Goal: Book appointment/travel/reservation

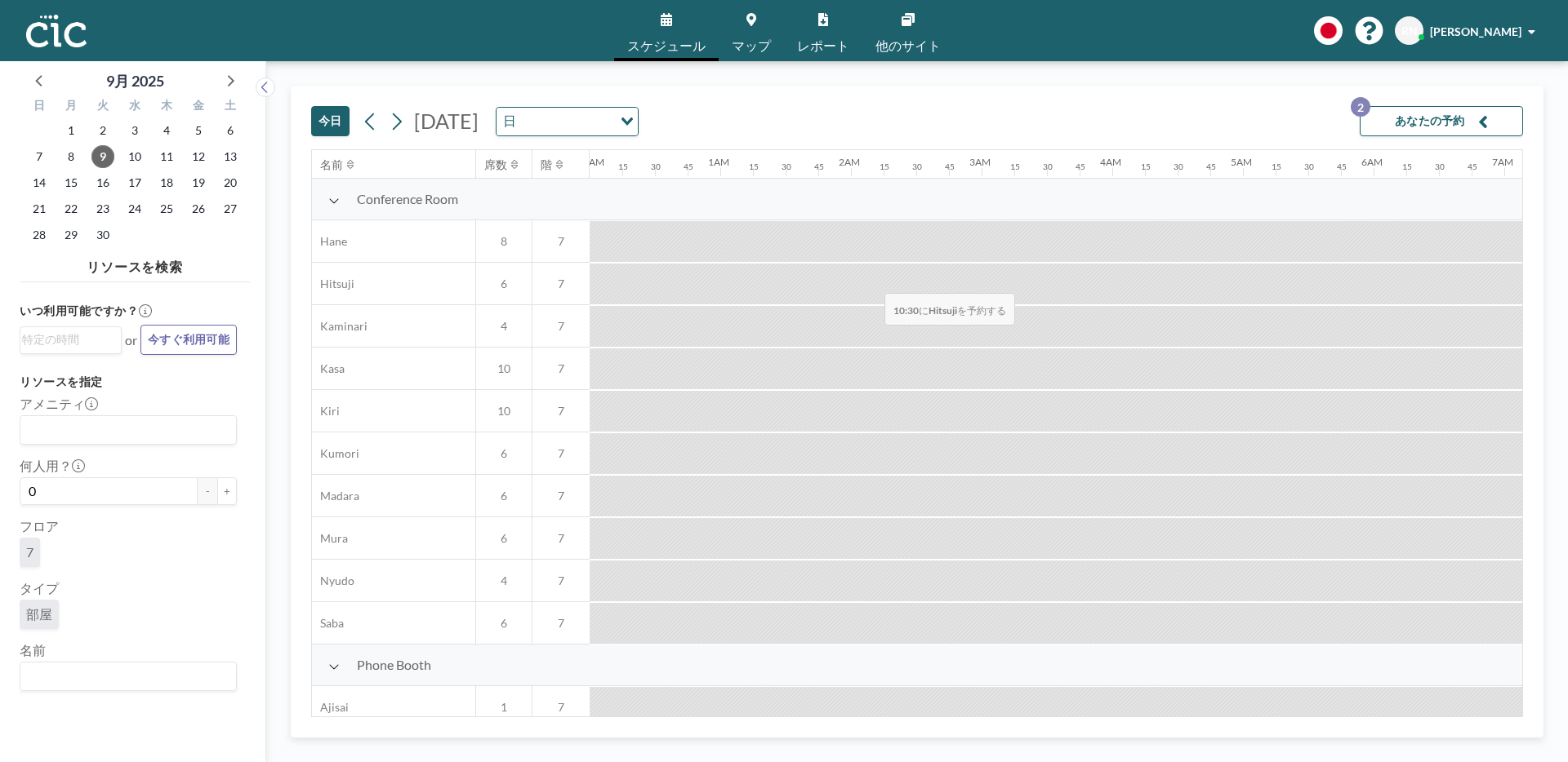
scroll to position [0, 1143]
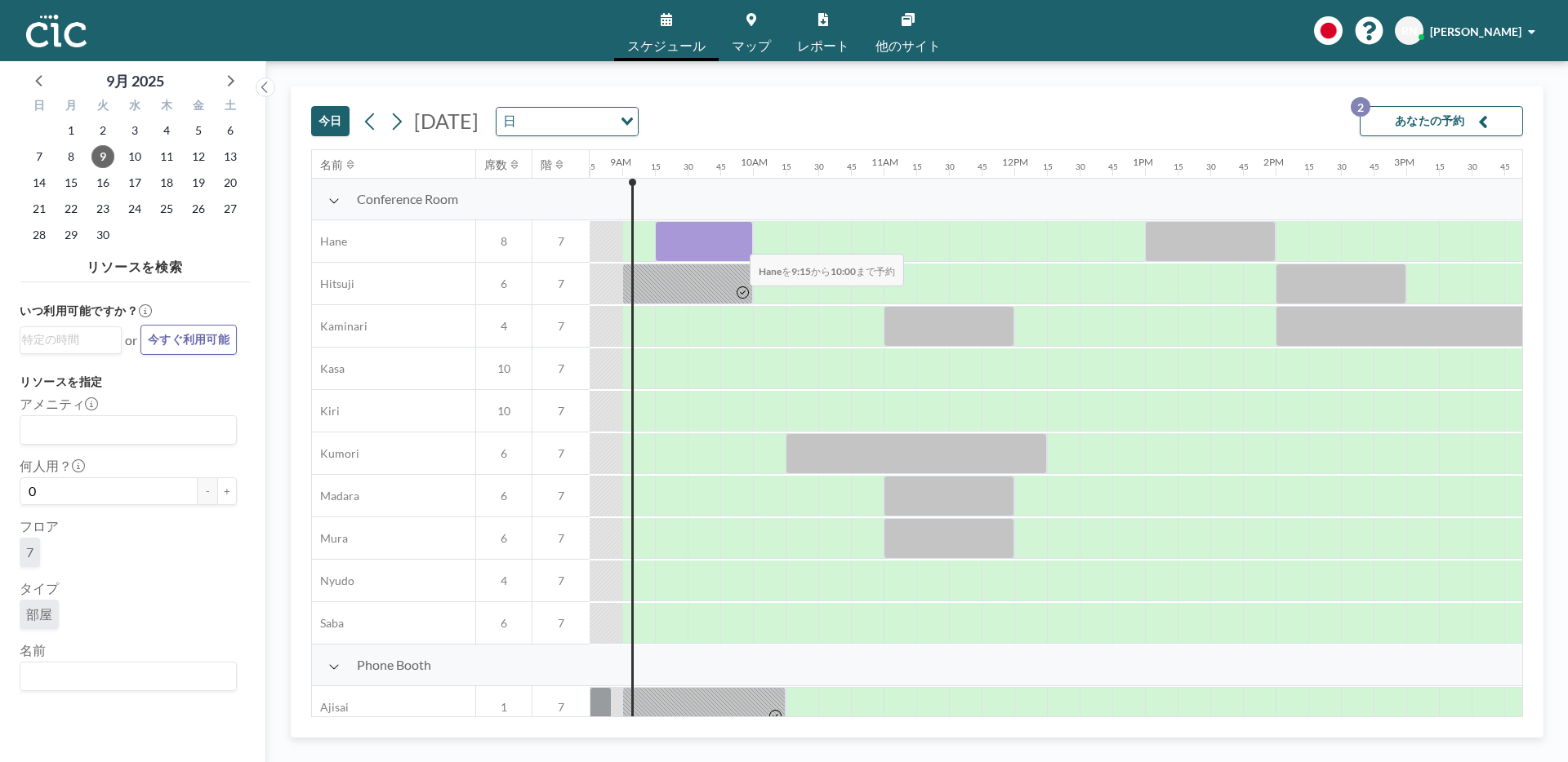
drag, startPoint x: 676, startPoint y: 241, endPoint x: 737, endPoint y: 244, distance: 61.1
click at [737, 244] on div at bounding box center [703, 242] width 98 height 41
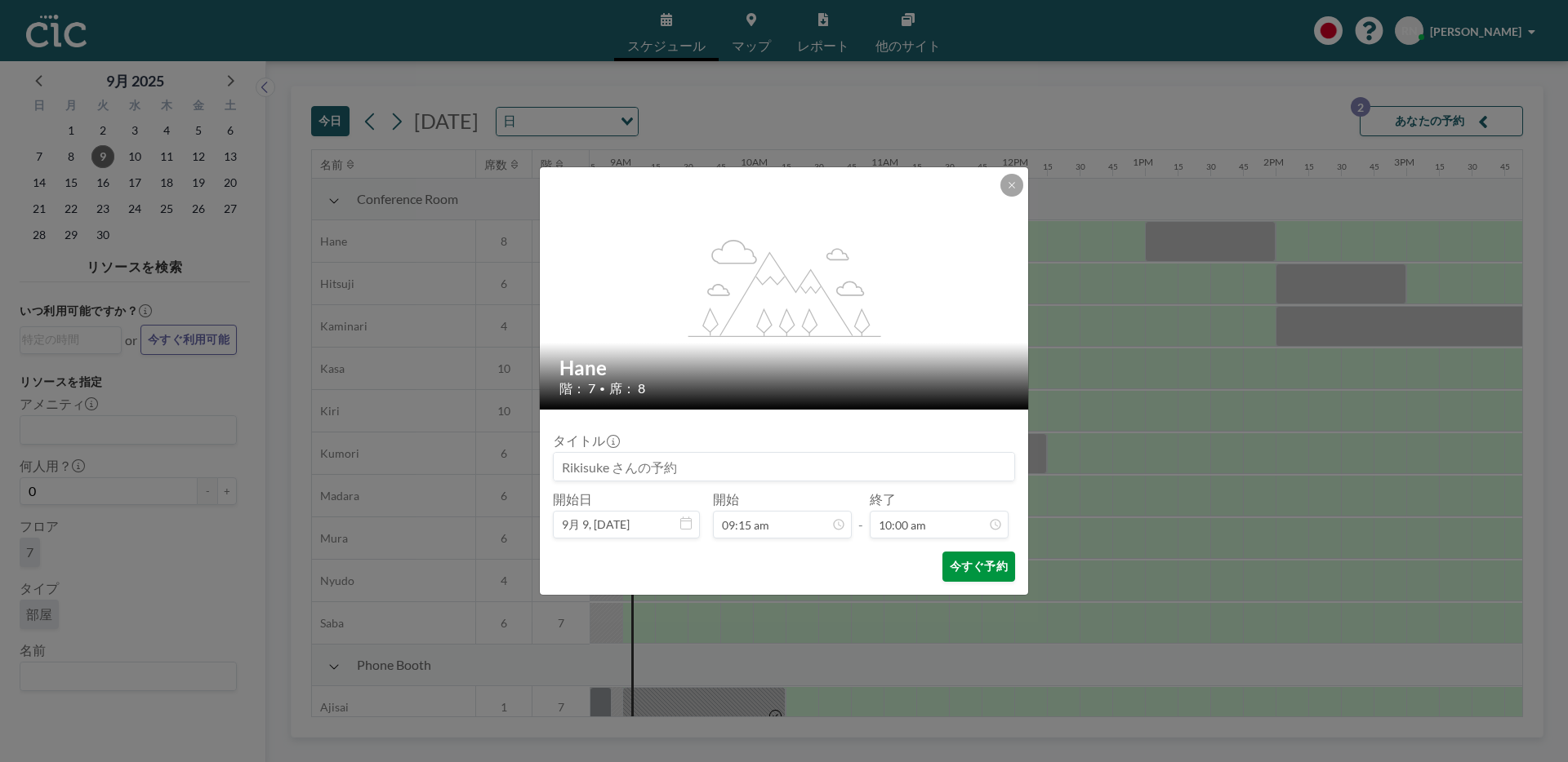
scroll to position [1162, 0]
click at [961, 564] on button "今すぐ予約" at bounding box center [978, 567] width 73 height 30
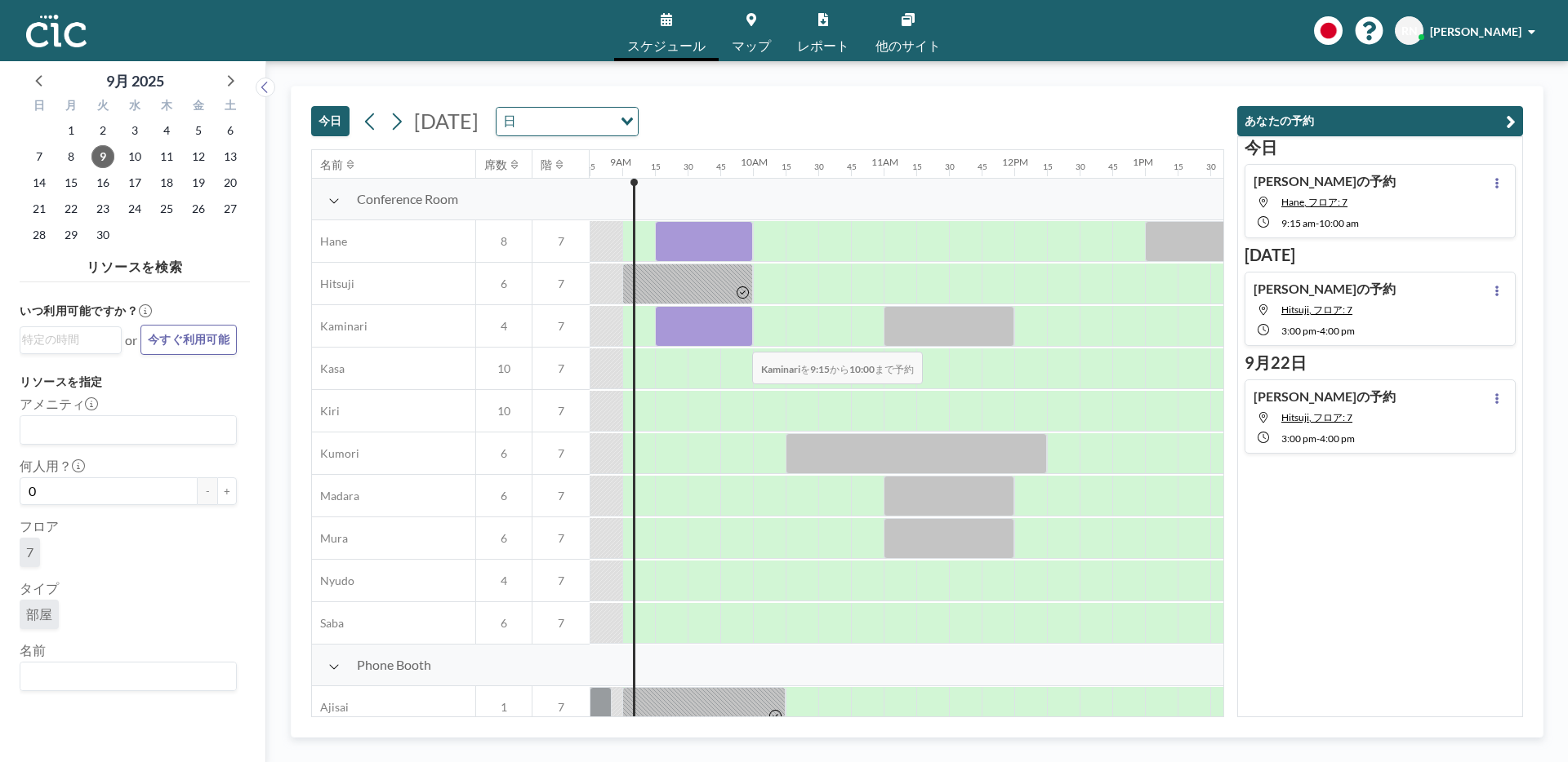
drag, startPoint x: 681, startPoint y: 340, endPoint x: 739, endPoint y: 341, distance: 58.0
click at [739, 341] on div at bounding box center [703, 327] width 98 height 41
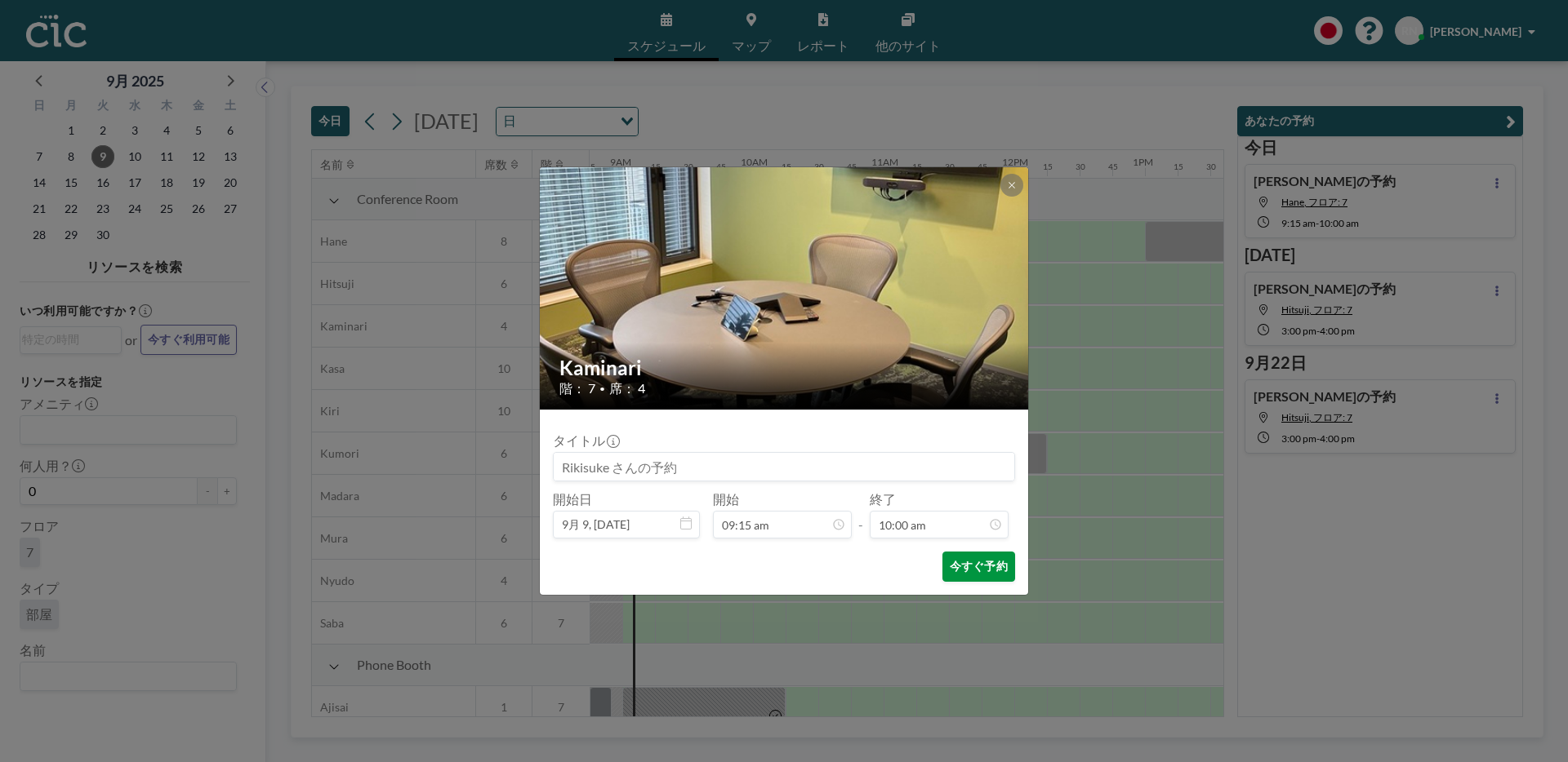
click at [966, 564] on button "今すぐ予約" at bounding box center [978, 567] width 73 height 30
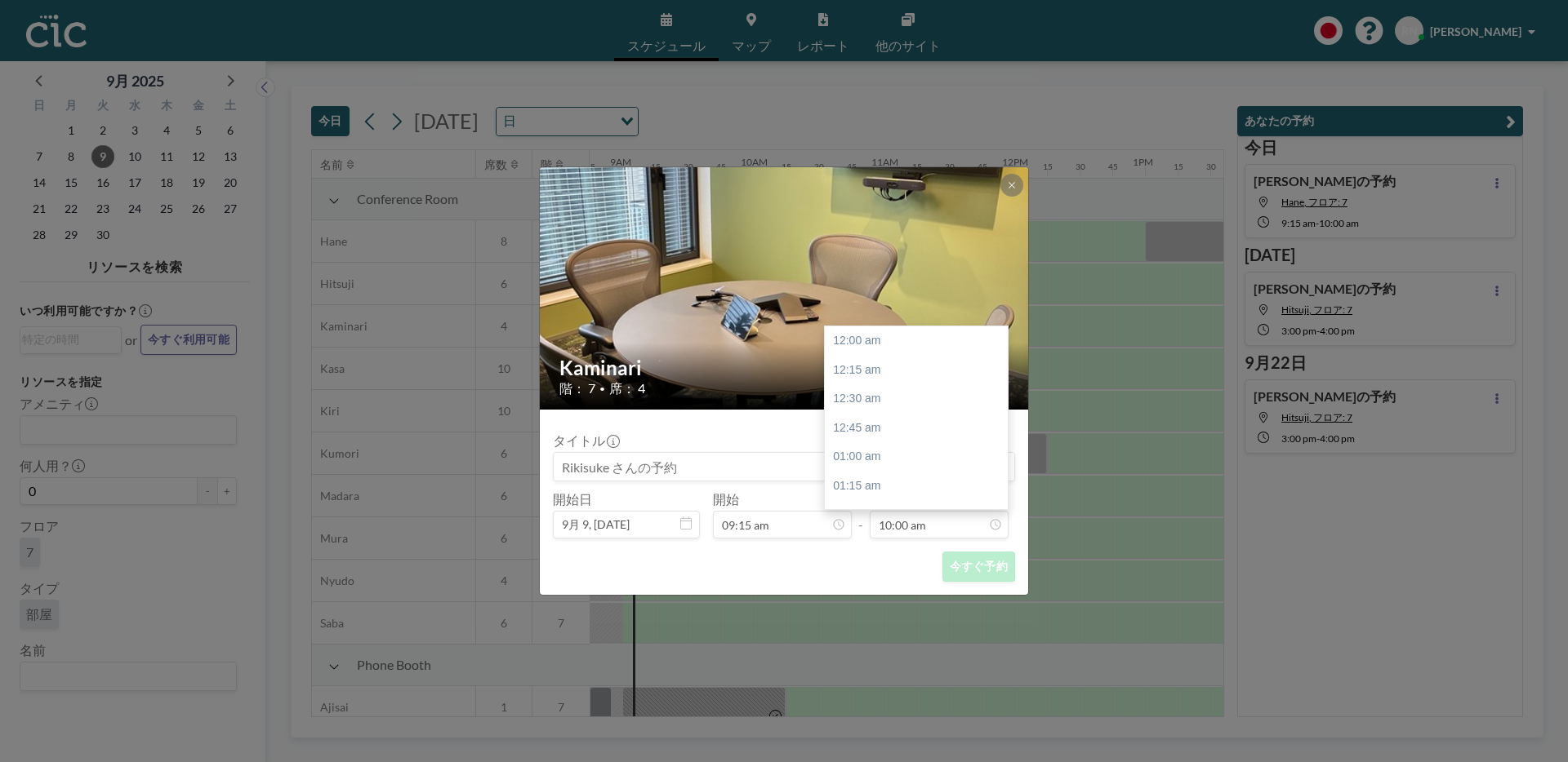
scroll to position [0, 0]
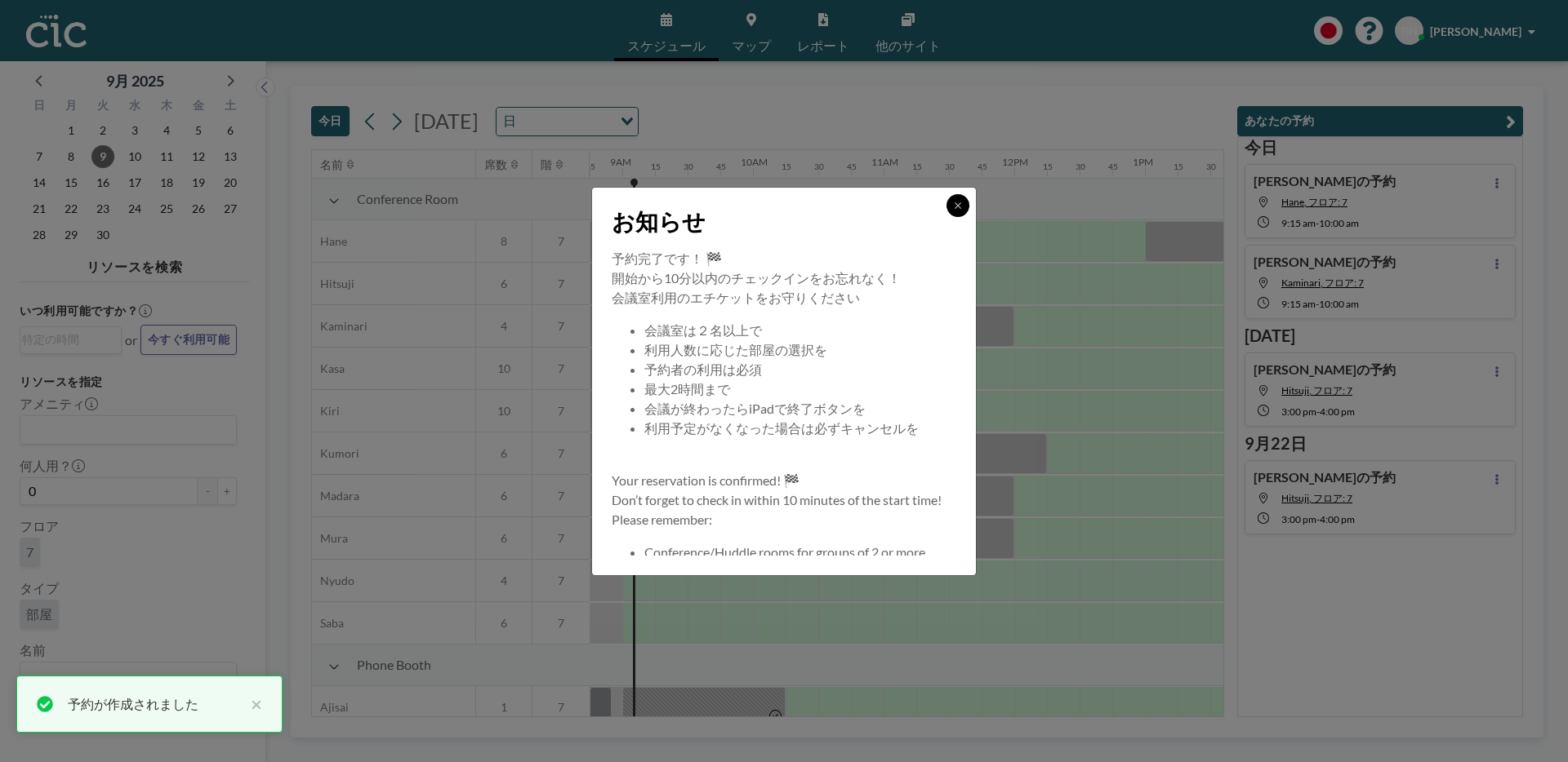
click at [953, 201] on icon at bounding box center [958, 205] width 10 height 10
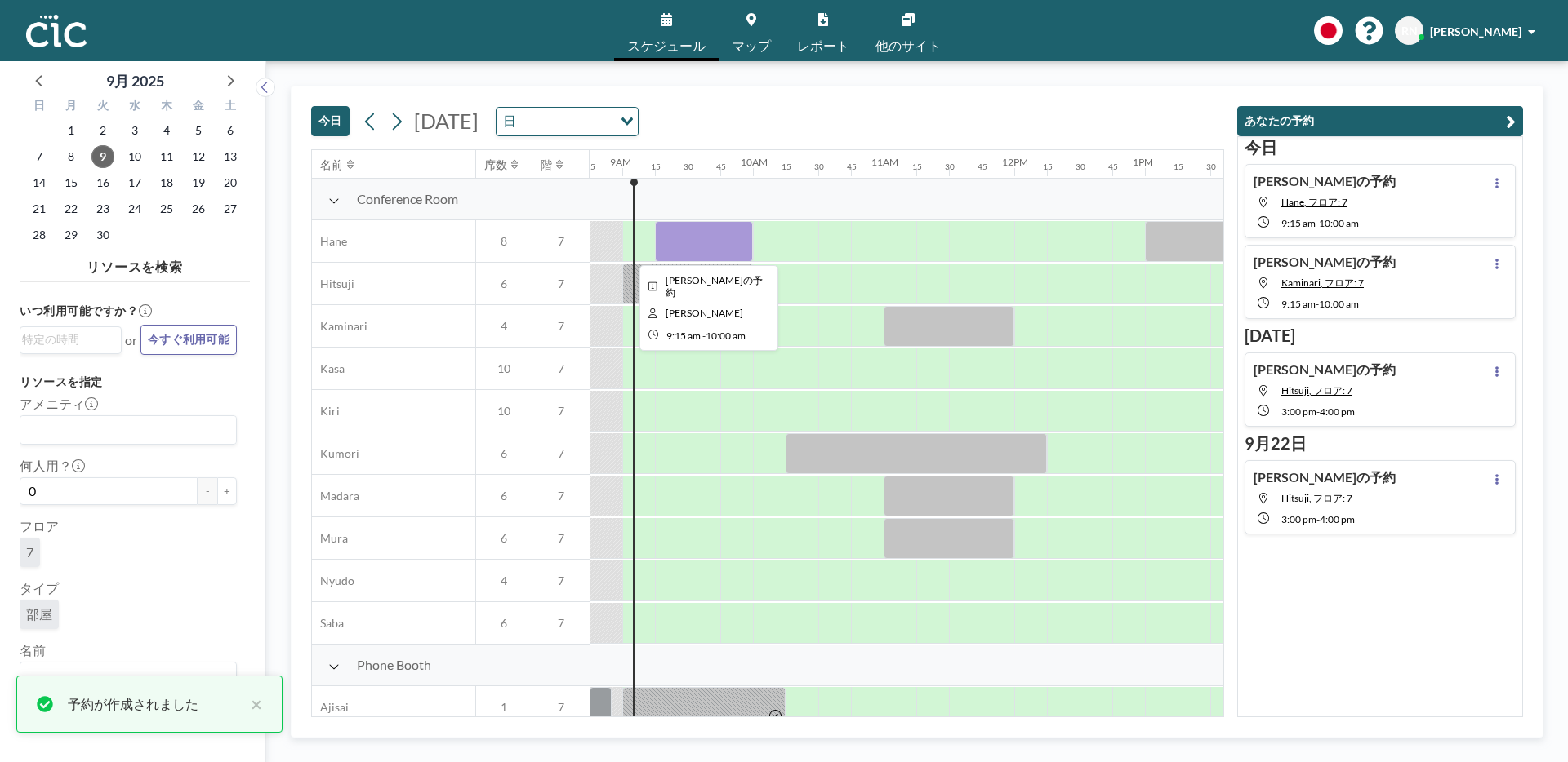
click at [703, 228] on div at bounding box center [703, 242] width 98 height 41
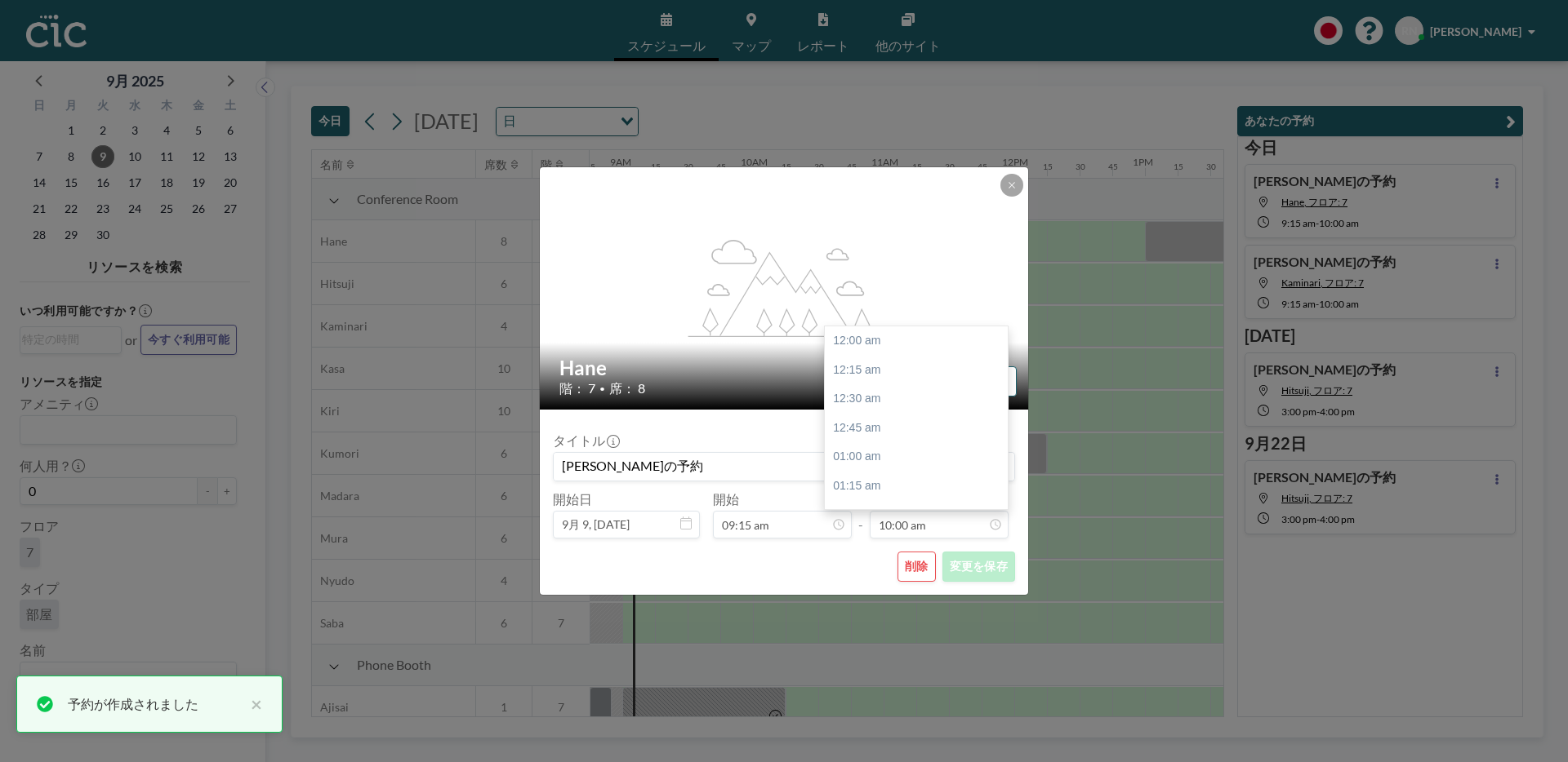
scroll to position [1162, 0]
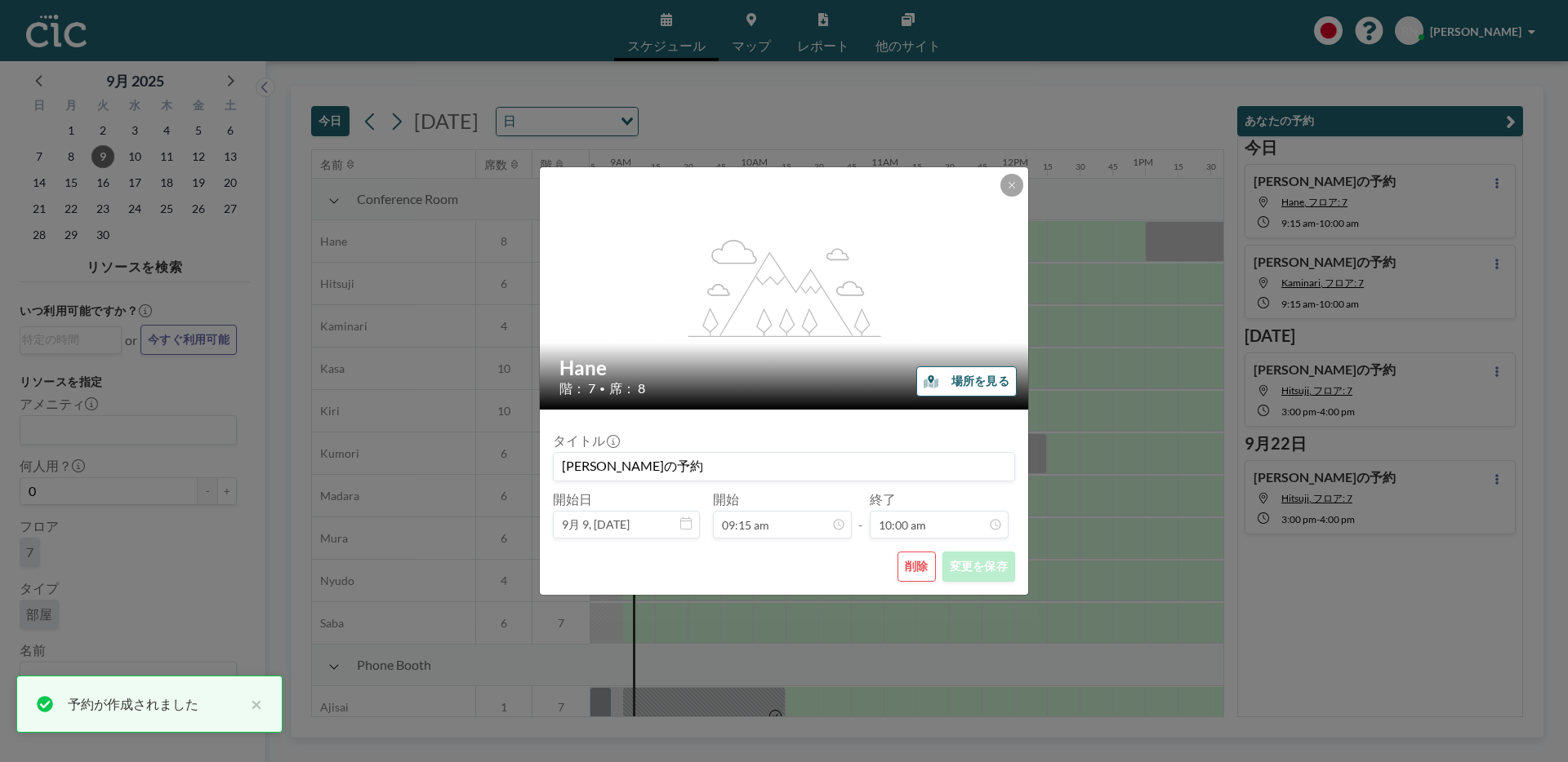
click at [922, 569] on button "削除" at bounding box center [917, 567] width 39 height 30
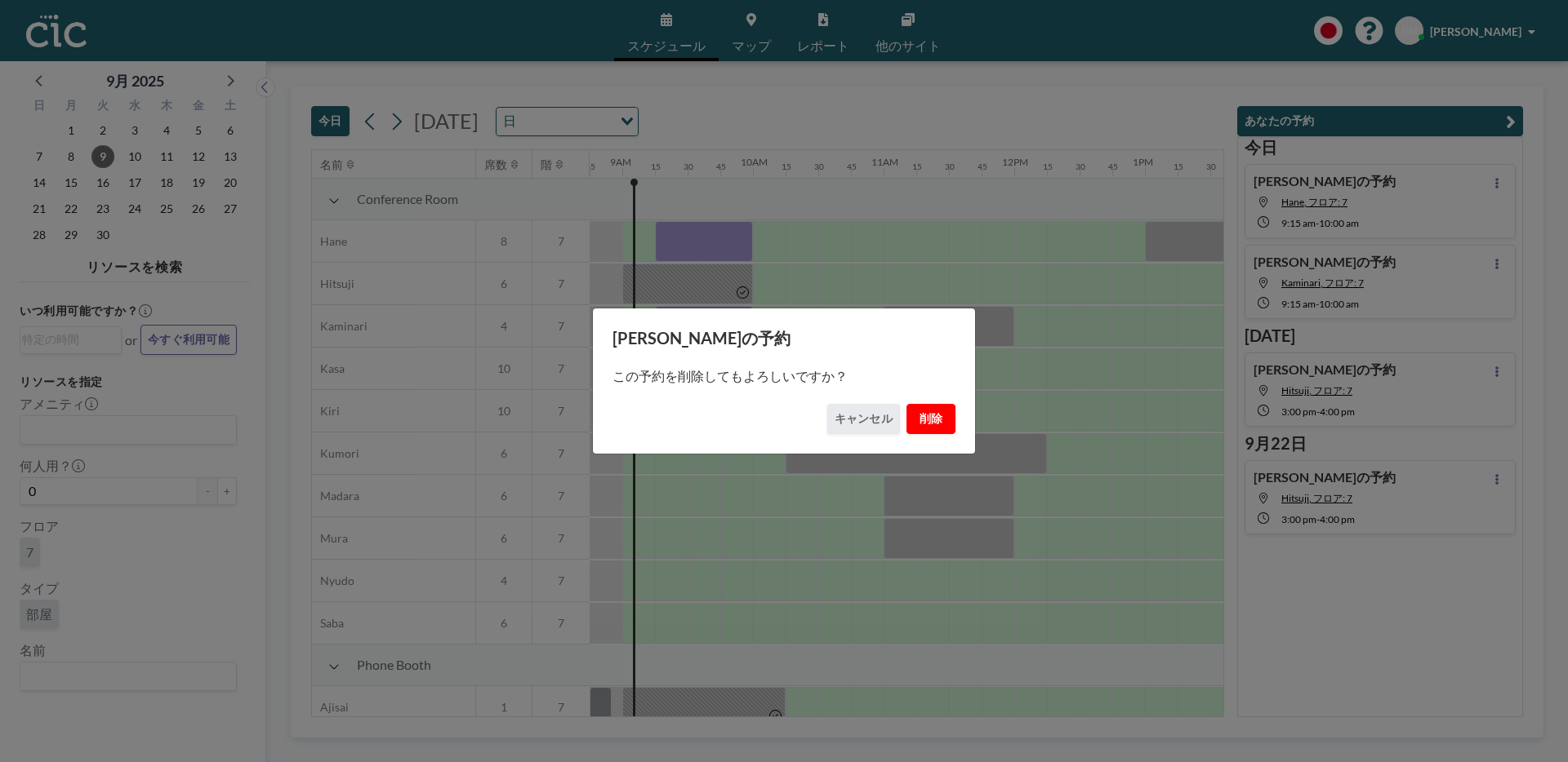
click at [931, 433] on button "削除" at bounding box center [931, 419] width 49 height 30
